Goal: Navigation & Orientation: Find specific page/section

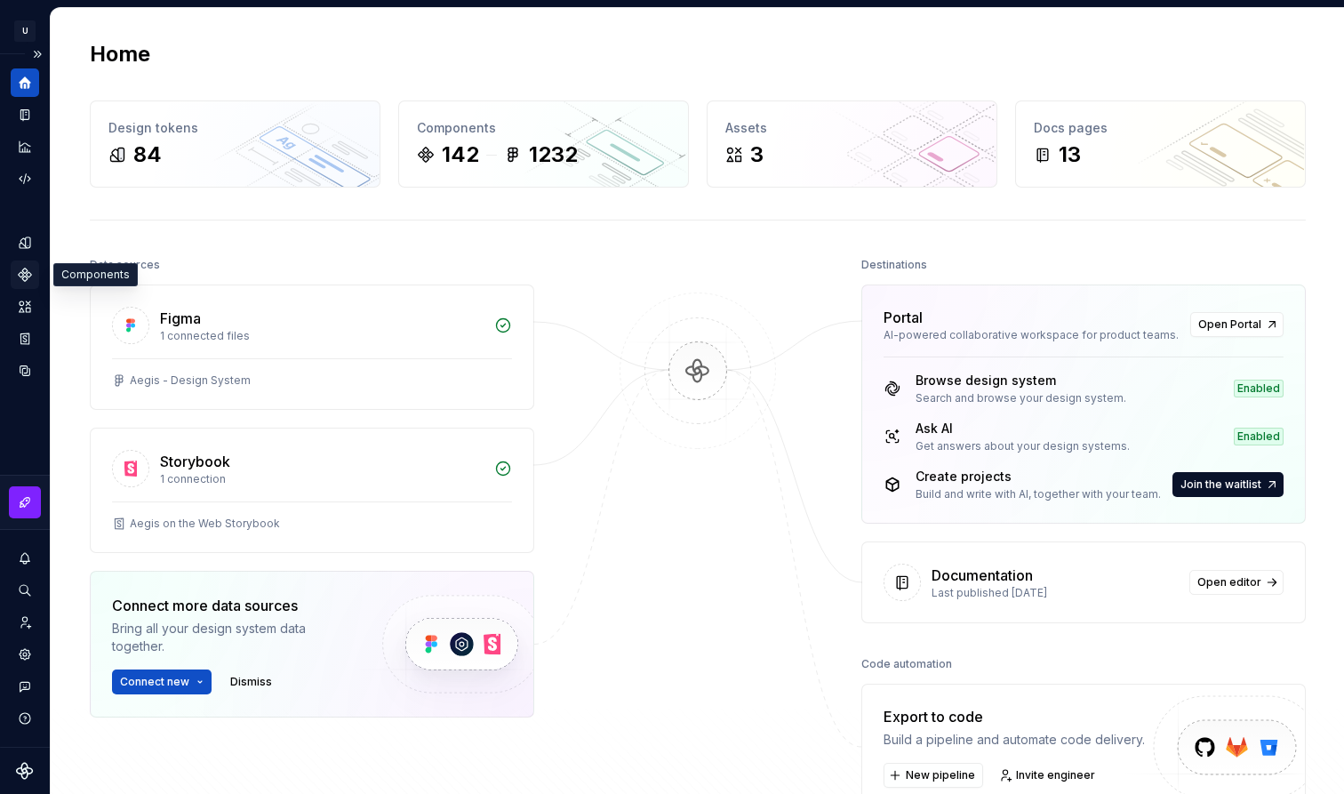
click at [23, 277] on icon "Components" at bounding box center [25, 274] width 12 height 12
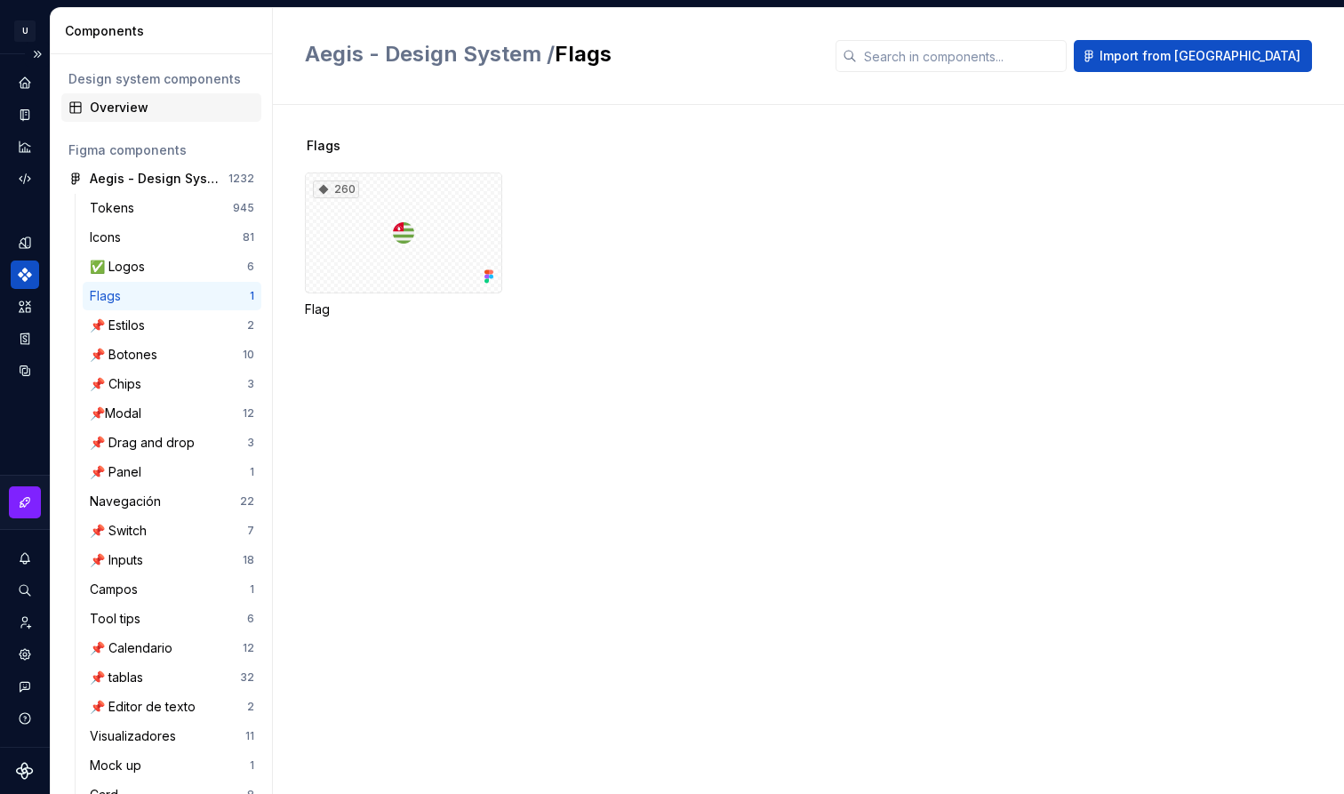
click at [135, 106] on div "Overview" at bounding box center [172, 108] width 164 height 18
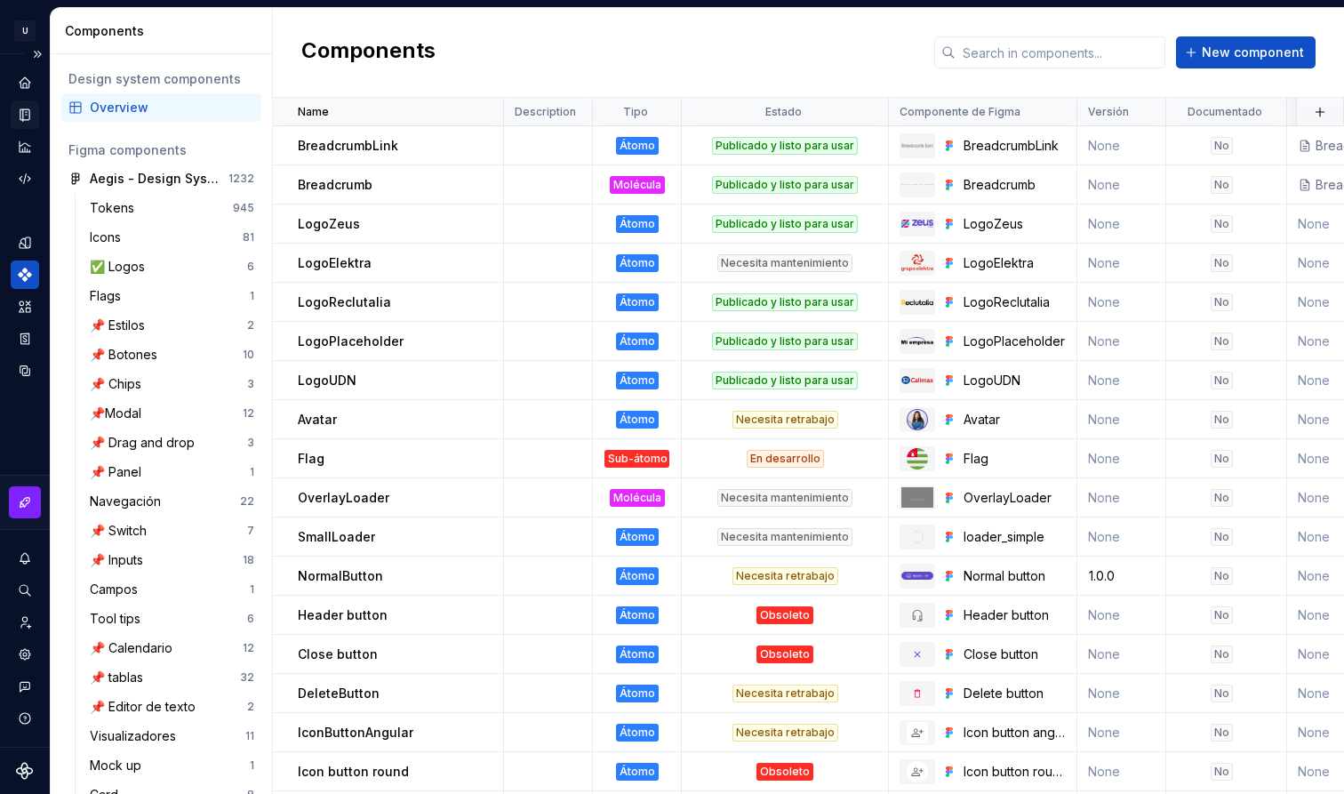
click at [29, 116] on icon "Documentation" at bounding box center [24, 115] width 9 height 12
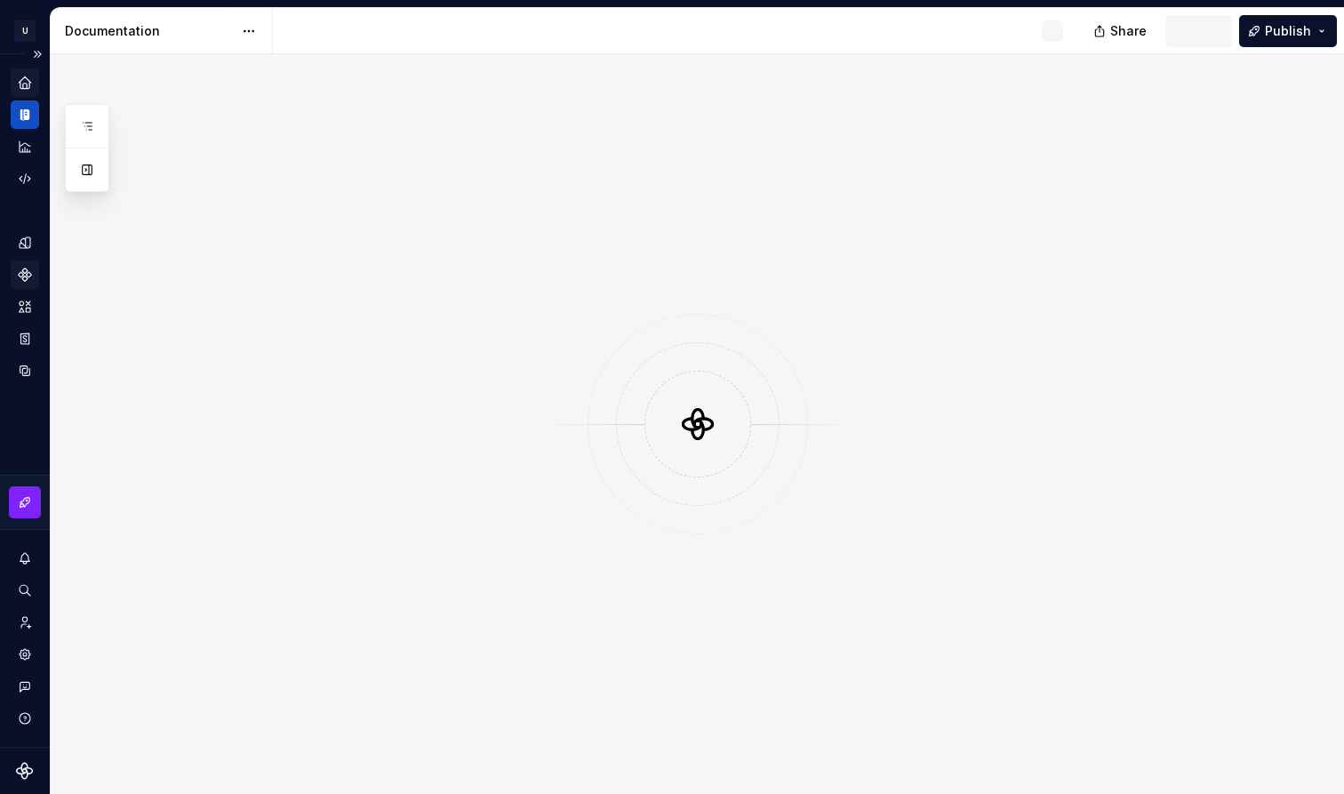
click at [28, 87] on icon "Home" at bounding box center [25, 82] width 12 height 12
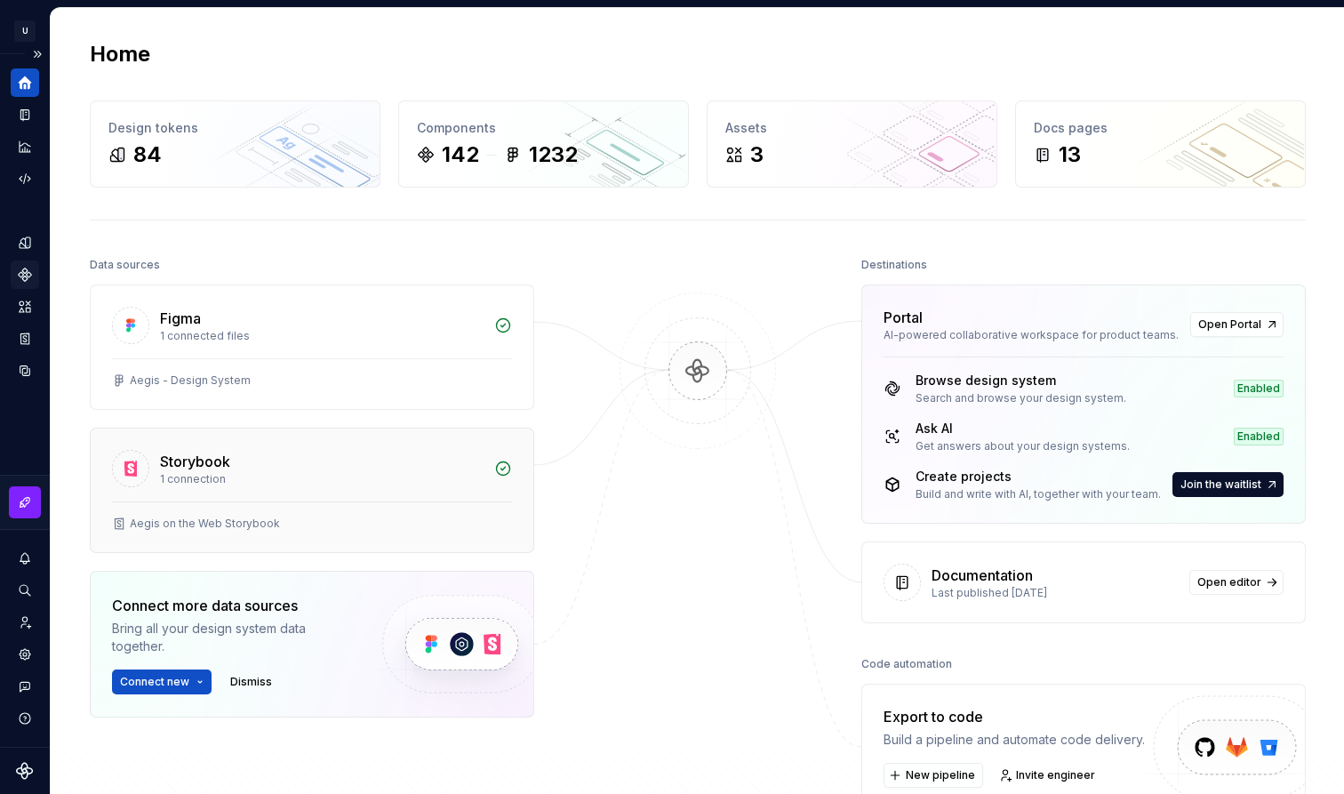
click at [188, 488] on div "Storybook 1 connection" at bounding box center [312, 464] width 443 height 73
